Goal: Contribute content: Add original content to the website for others to see

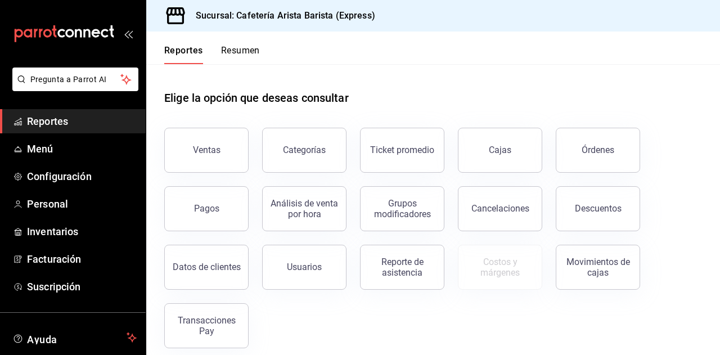
click at [242, 53] on button "Resumen" at bounding box center [240, 54] width 39 height 19
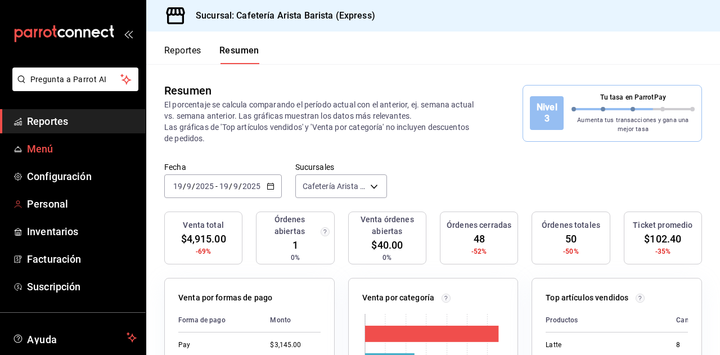
click at [80, 147] on span "Menú" at bounding box center [82, 148] width 110 height 15
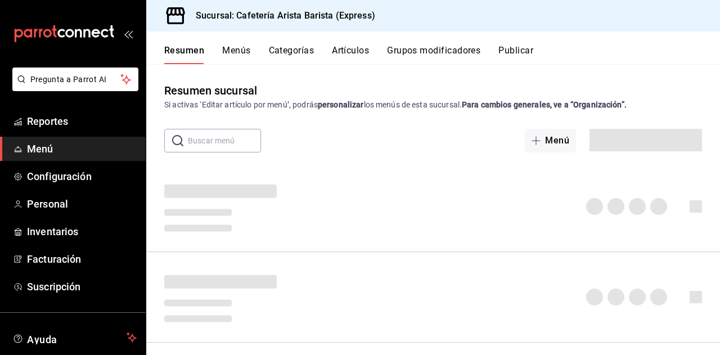
click at [40, 150] on span "Menú" at bounding box center [82, 148] width 110 height 15
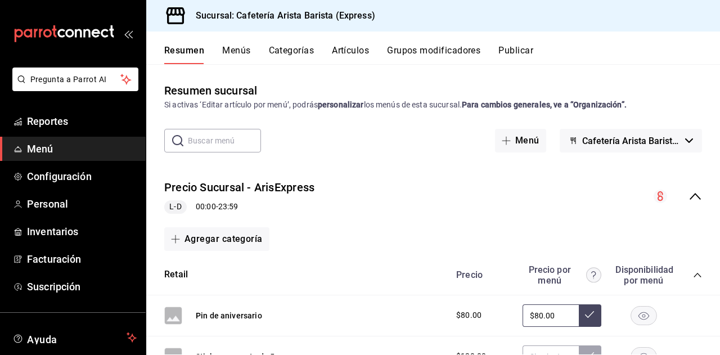
click at [235, 60] on button "Menús" at bounding box center [236, 54] width 28 height 19
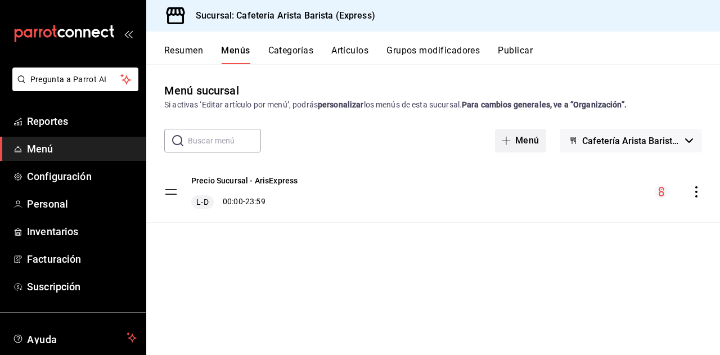
click at [525, 140] on button "Menú" at bounding box center [520, 141] width 51 height 24
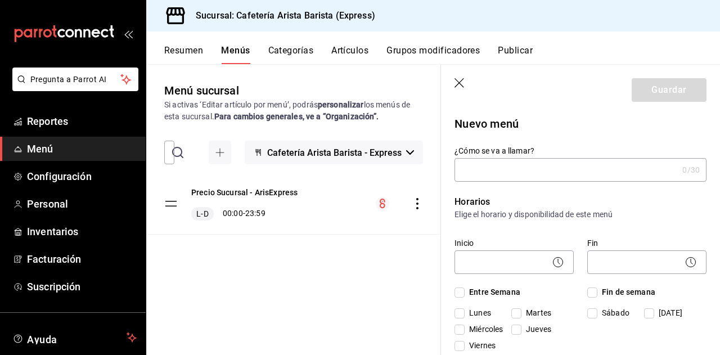
click at [504, 163] on input "¿Cómo se va a llamar?" at bounding box center [566, 170] width 223 height 23
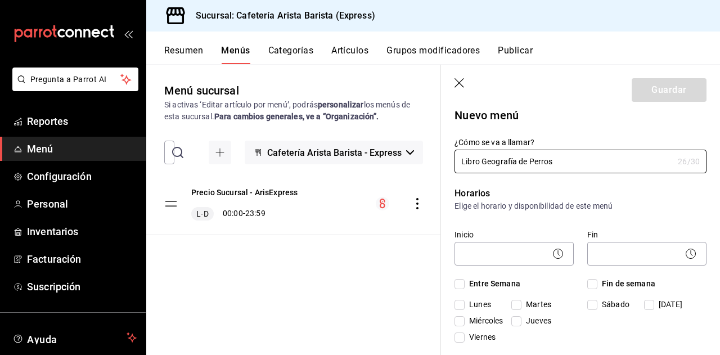
scroll to position [9, 0]
type input "Libro Geografía de Perros"
click at [462, 83] on icon "button" at bounding box center [460, 83] width 11 height 11
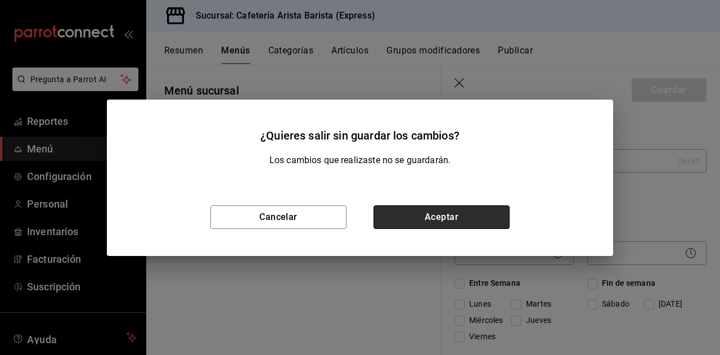
click at [412, 222] on button "Aceptar" at bounding box center [442, 217] width 136 height 24
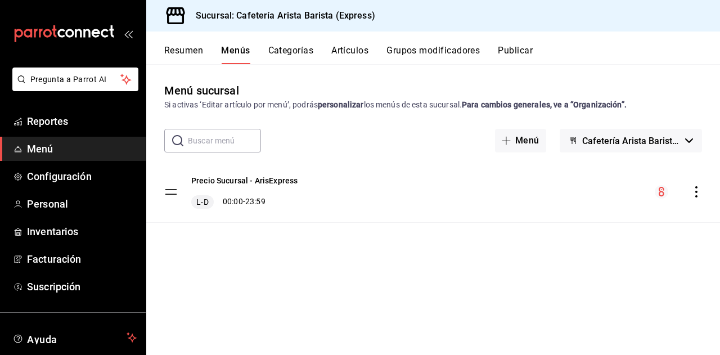
click at [350, 56] on button "Artículos" at bounding box center [349, 54] width 37 height 19
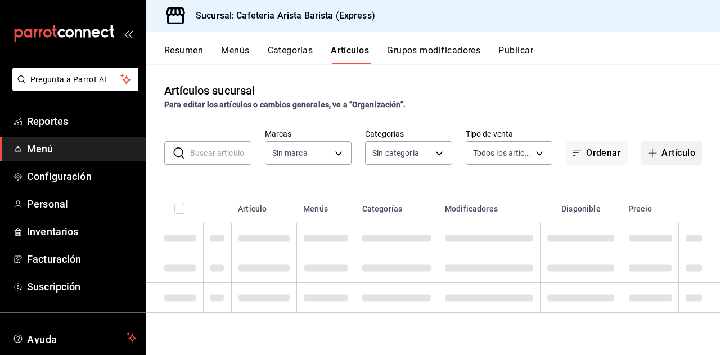
click at [669, 148] on button "Artículo" at bounding box center [671, 153] width 61 height 24
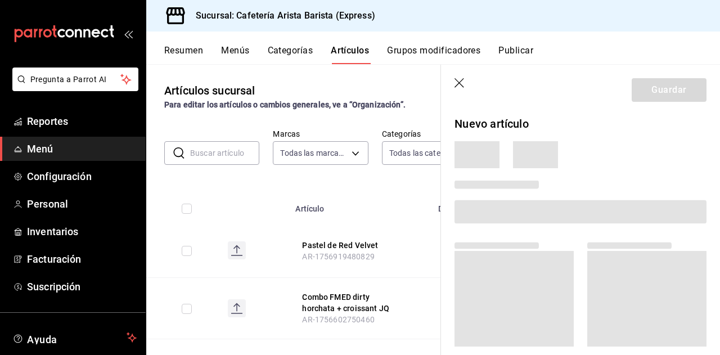
type input "1aa7263e-2fd1-44cb-84e9-62954ac4e21b"
type input "00d93563-4c88-4512-9b3b-d469c054ceba,6f893c54-e7c3-43ef-9236-d09dadec2844,296ad…"
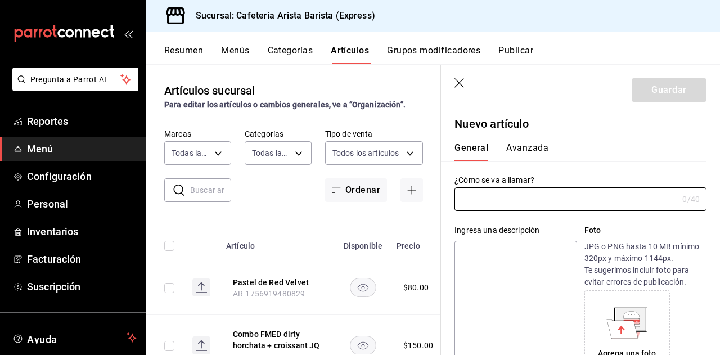
type input "AR-1758307060956"
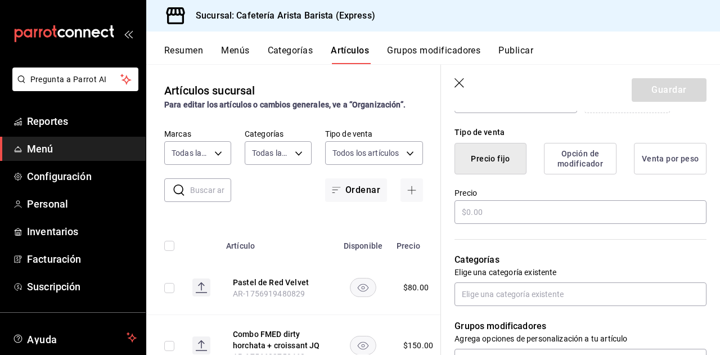
scroll to position [263, 0]
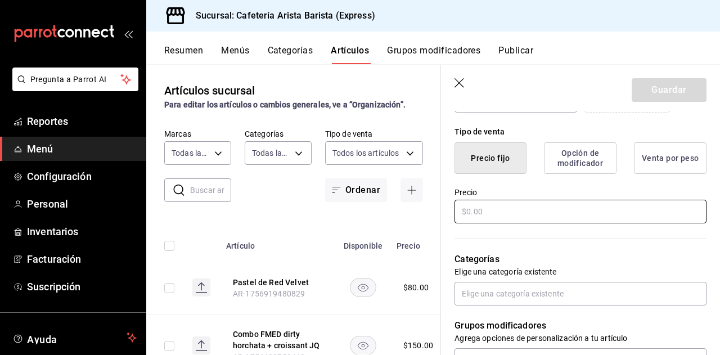
type input "Libro Geografía de Perros - [PERSON_NAME]"
click at [590, 216] on input "text" at bounding box center [581, 212] width 252 height 24
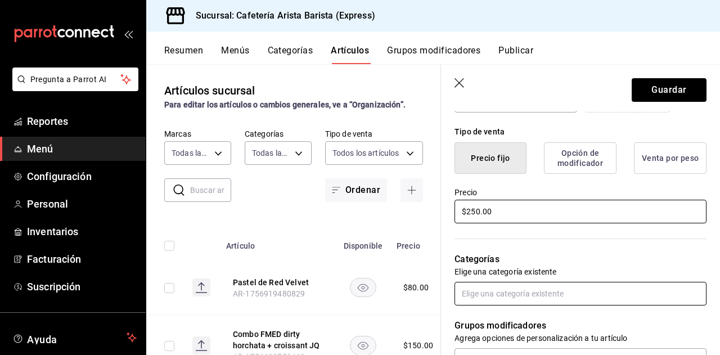
type input "$250.00"
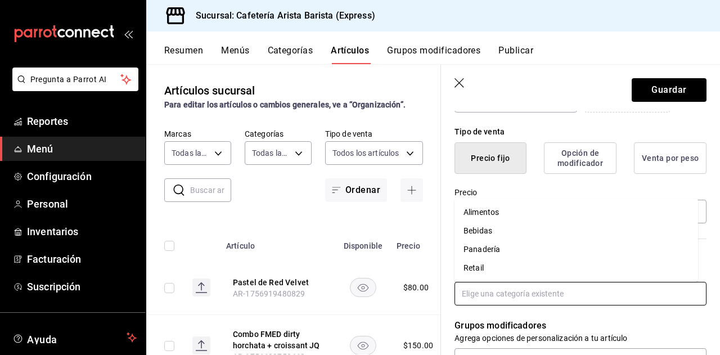
click at [539, 296] on input "text" at bounding box center [581, 294] width 252 height 24
click at [514, 266] on li "Retail" at bounding box center [577, 268] width 244 height 19
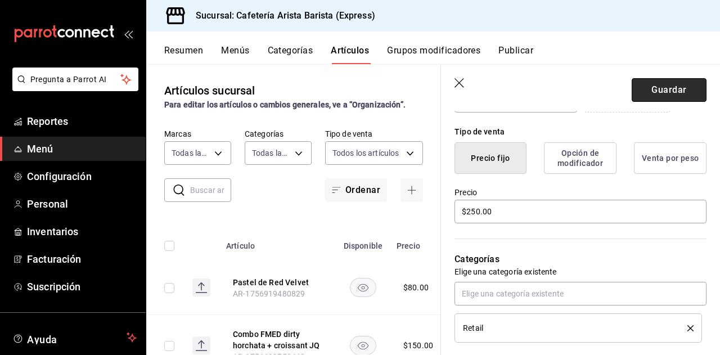
click at [646, 88] on button "Guardar" at bounding box center [669, 90] width 75 height 24
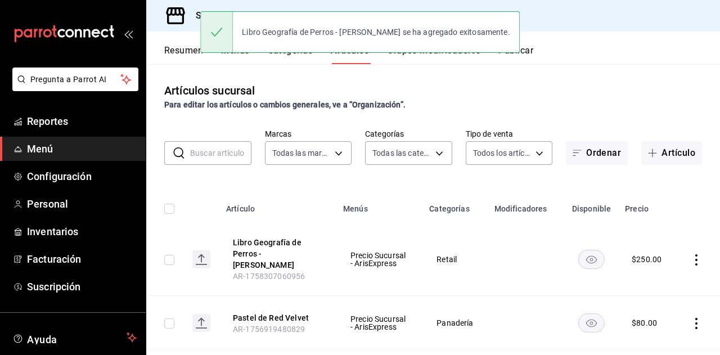
click at [531, 52] on button "Publicar" at bounding box center [515, 54] width 35 height 19
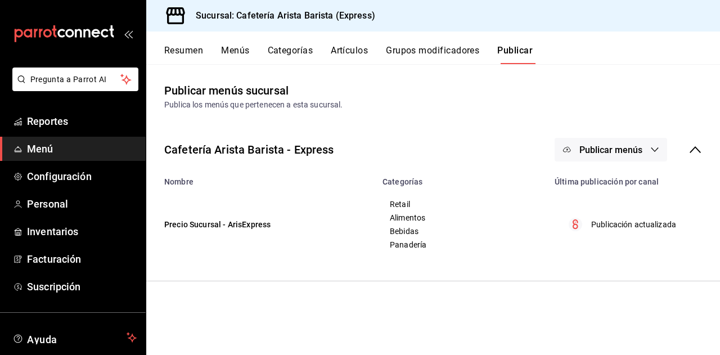
click at [621, 150] on span "Publicar menús" at bounding box center [610, 150] width 63 height 11
click at [650, 150] on div at bounding box center [360, 177] width 720 height 355
click at [650, 150] on button "Publicar menús" at bounding box center [611, 150] width 113 height 24
click at [629, 183] on span "Punto de venta" at bounding box center [627, 187] width 54 height 12
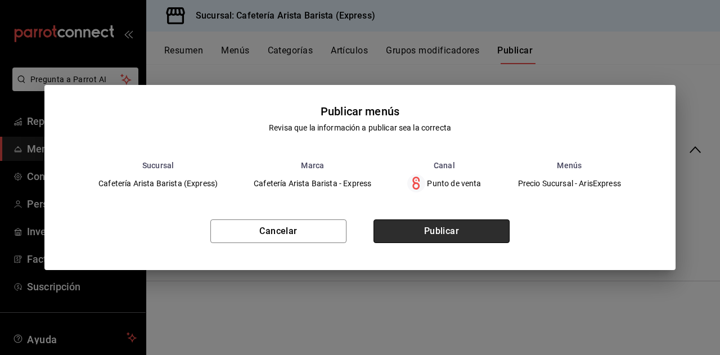
click at [494, 225] on button "Publicar" at bounding box center [442, 231] width 136 height 24
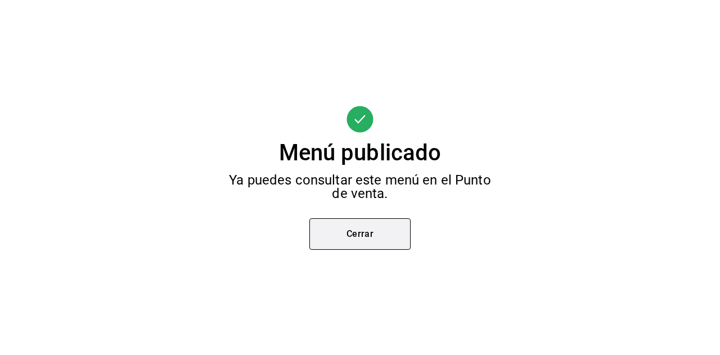
click at [373, 243] on button "Cerrar" at bounding box center [359, 234] width 101 height 32
